Goal: Use online tool/utility: Utilize a website feature to perform a specific function

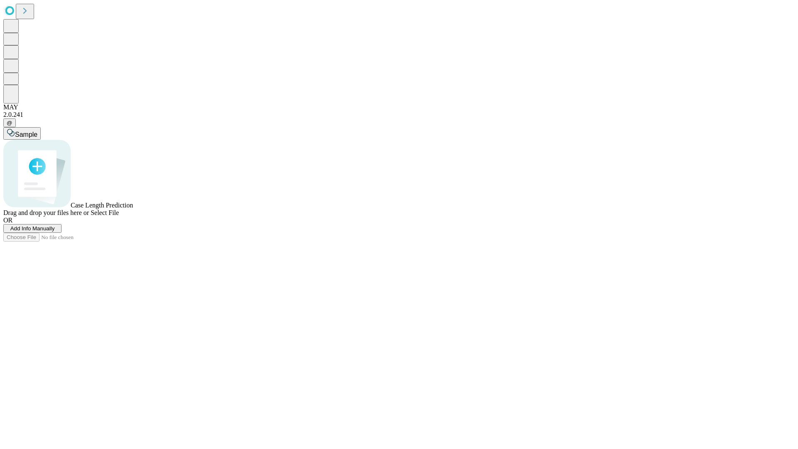
click at [119, 216] on span "Select File" at bounding box center [105, 212] width 28 height 7
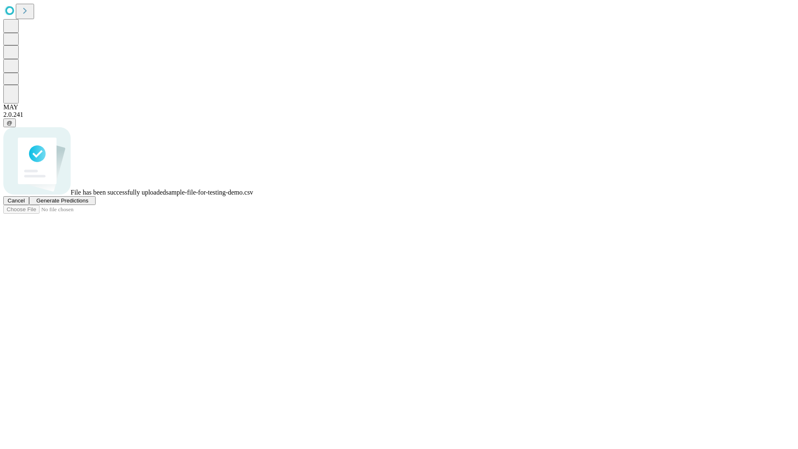
click at [88, 204] on span "Generate Predictions" at bounding box center [62, 200] width 52 height 6
